Goal: Navigation & Orientation: Find specific page/section

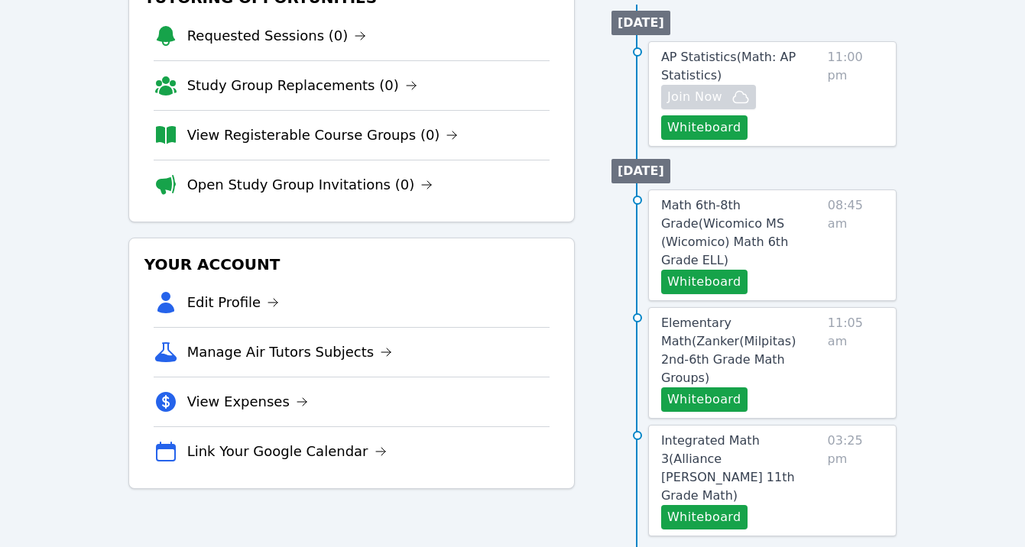
scroll to position [216, 0]
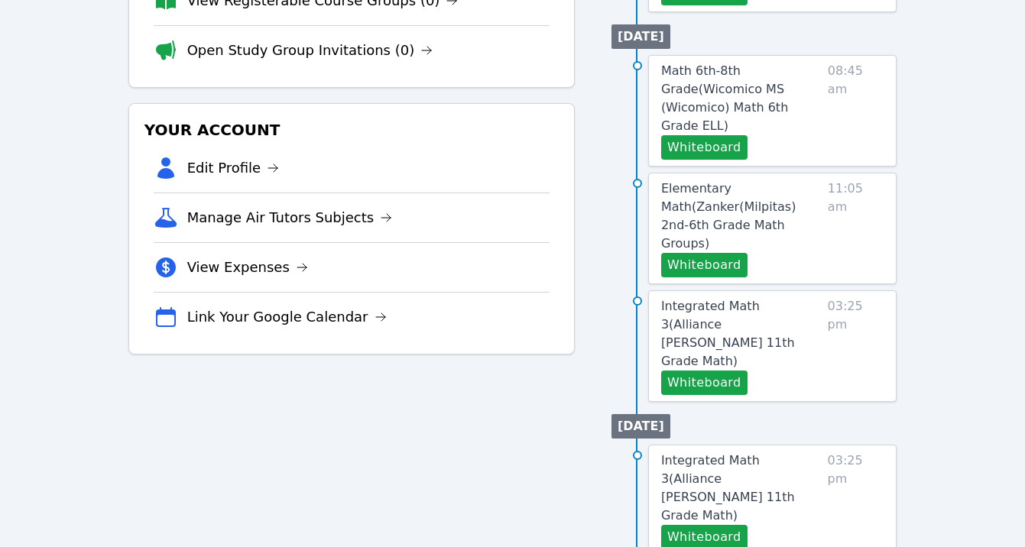
scroll to position [338, 0]
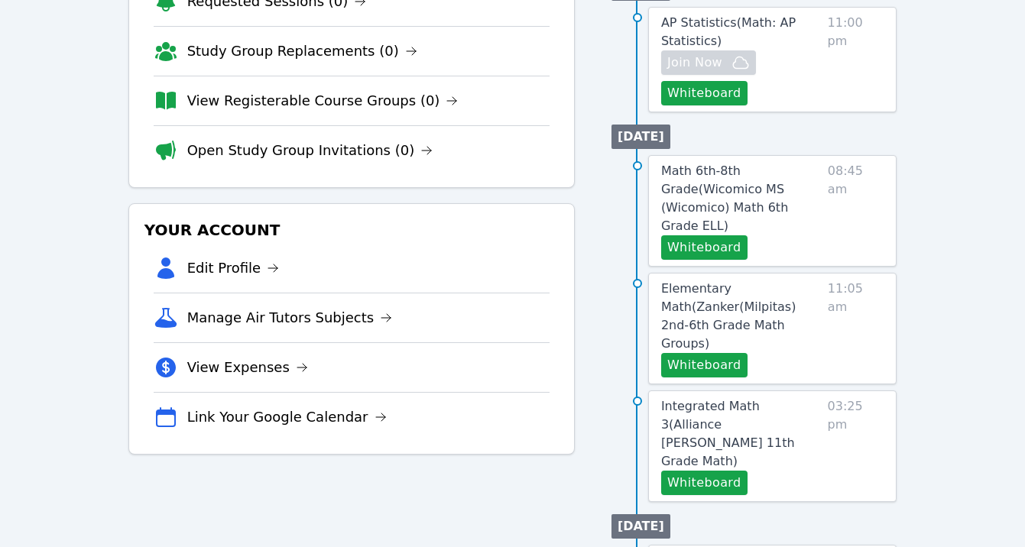
scroll to position [279, 0]
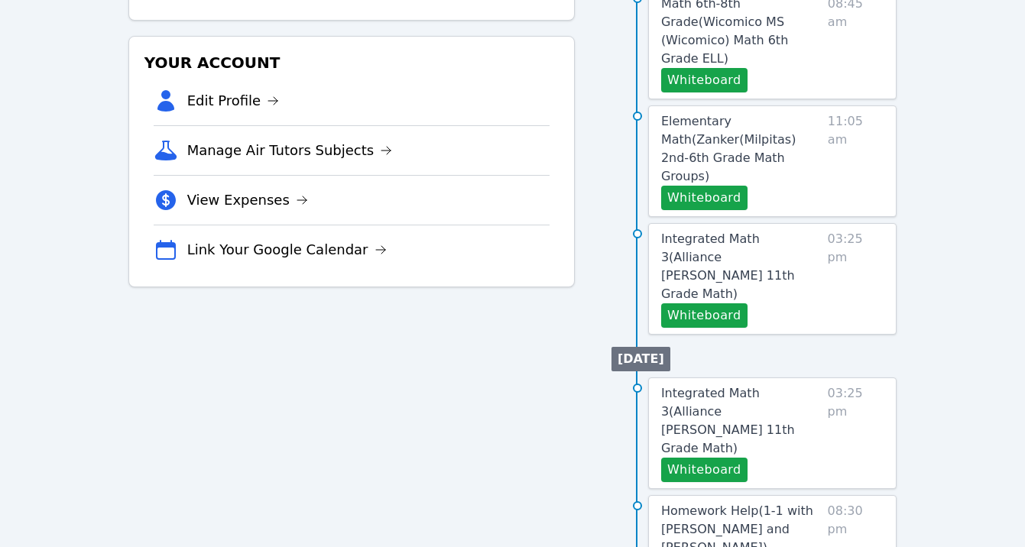
scroll to position [523, 0]
